Goal: Information Seeking & Learning: Learn about a topic

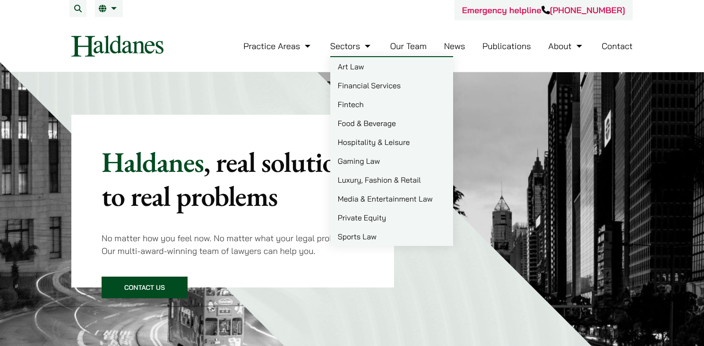
click at [357, 51] on li "Sectors Art Law Financial Services Fintech Food & Beverage Hospitality & Leisur…" at bounding box center [351, 46] width 43 height 20
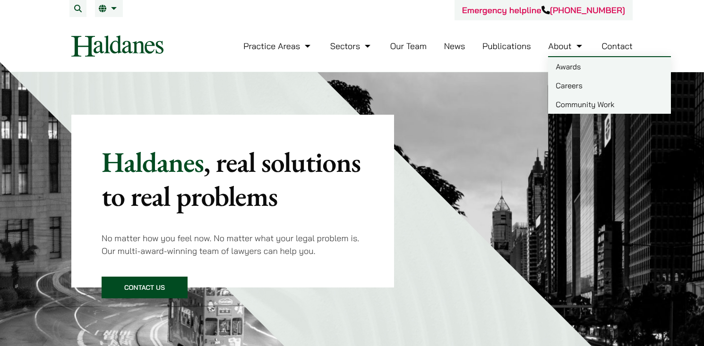
click at [567, 85] on link "Careers" at bounding box center [609, 85] width 123 height 19
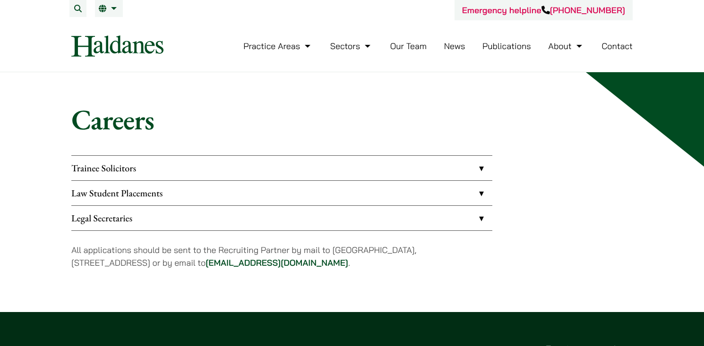
click at [179, 187] on link "Law Student Placements" at bounding box center [281, 193] width 421 height 25
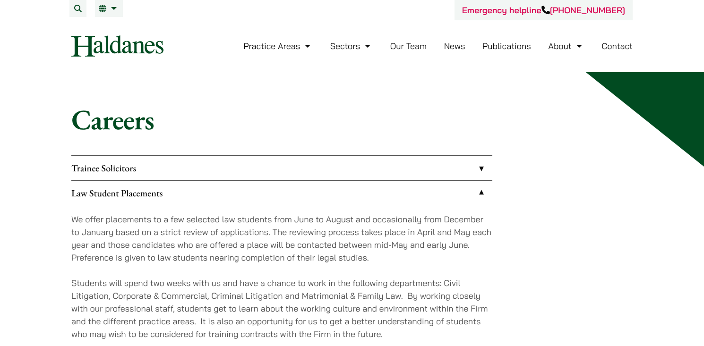
click at [121, 43] on img at bounding box center [117, 45] width 92 height 21
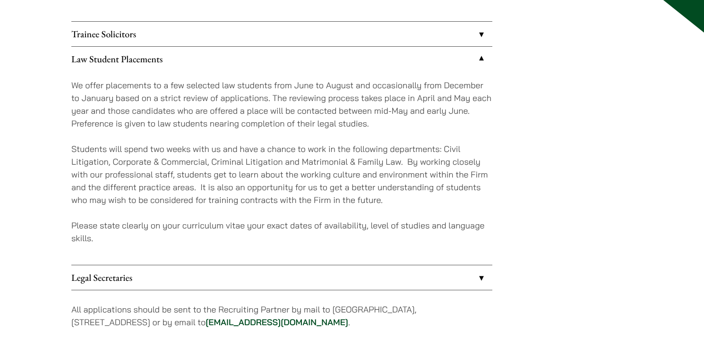
scroll to position [82, 0]
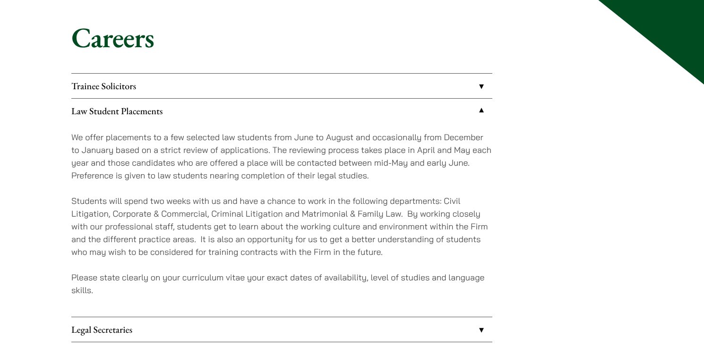
click at [128, 90] on link "Trainee Solicitors" at bounding box center [281, 86] width 421 height 25
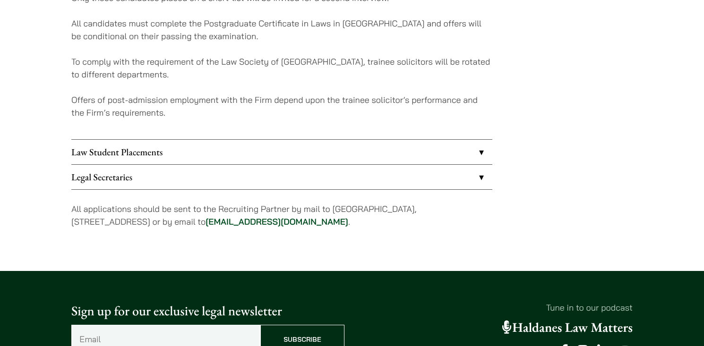
scroll to position [304, 0]
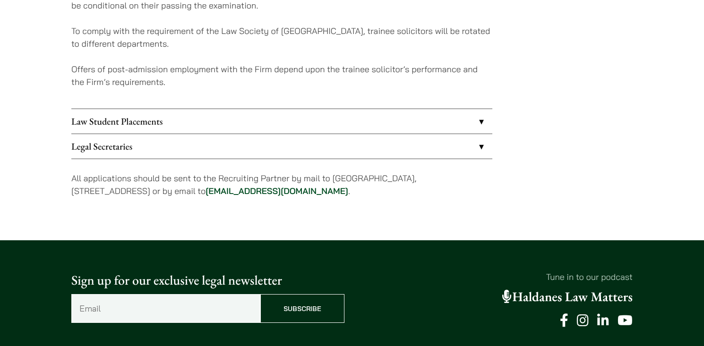
click at [482, 147] on link "Legal Secretaries" at bounding box center [281, 146] width 421 height 25
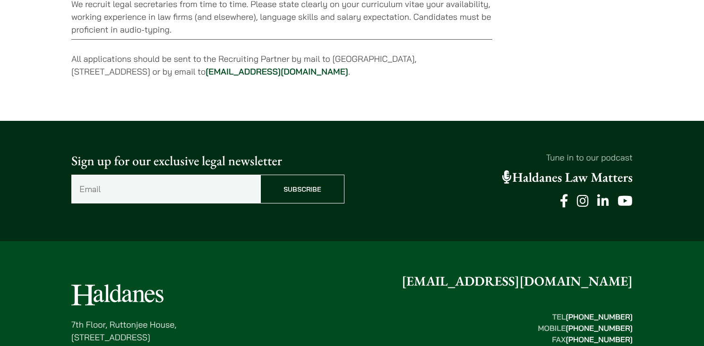
scroll to position [204, 0]
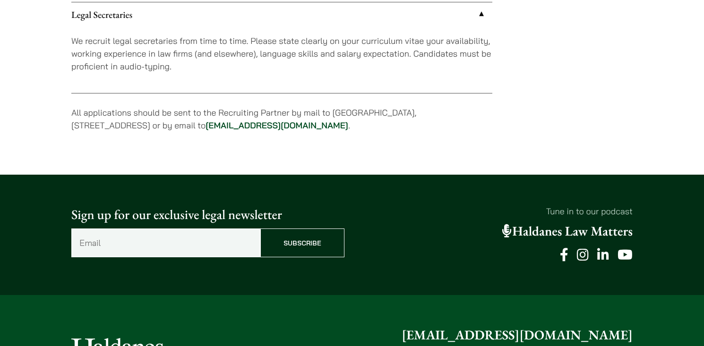
click at [479, 14] on link "Legal Secretaries" at bounding box center [281, 14] width 421 height 25
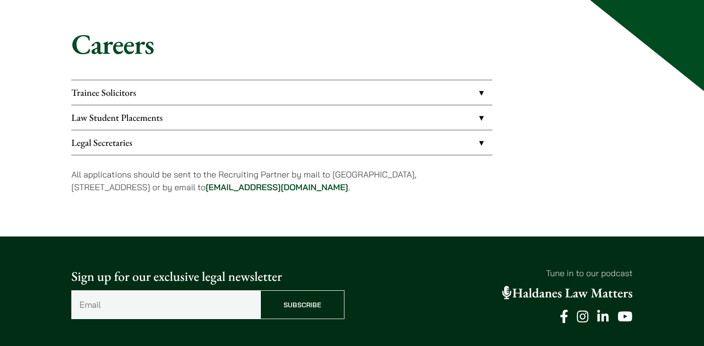
scroll to position [23, 0]
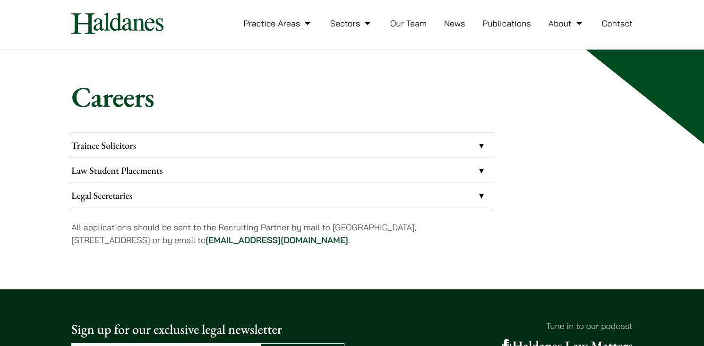
click at [480, 165] on link "Law Student Placements" at bounding box center [281, 170] width 421 height 25
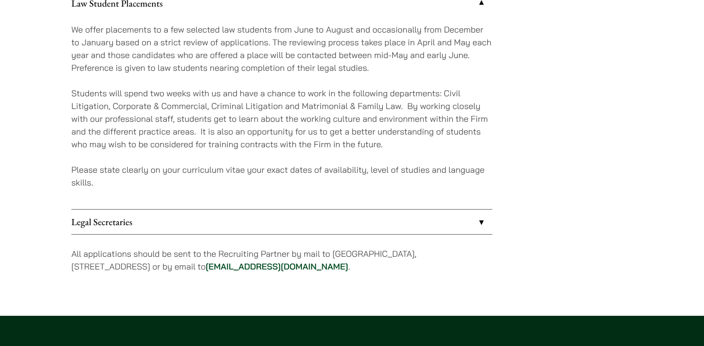
scroll to position [176, 0]
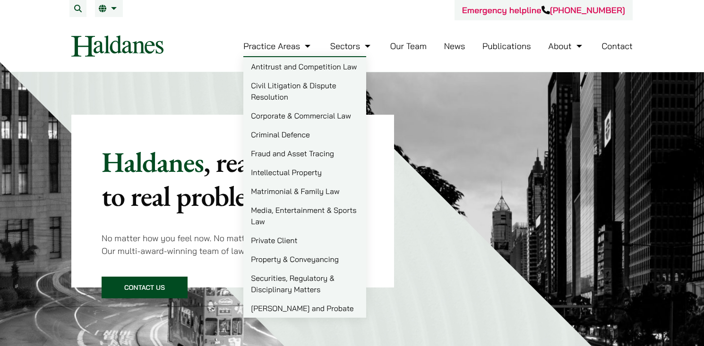
click at [474, 199] on img at bounding box center [517, 272] width 400 height 400
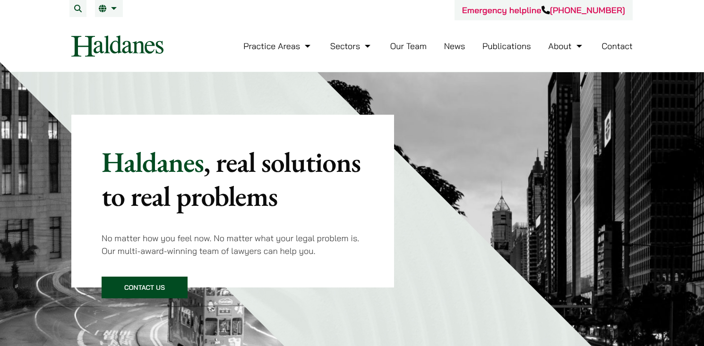
click at [407, 46] on link "Our Team" at bounding box center [408, 46] width 36 height 11
